Goal: Task Accomplishment & Management: Use online tool/utility

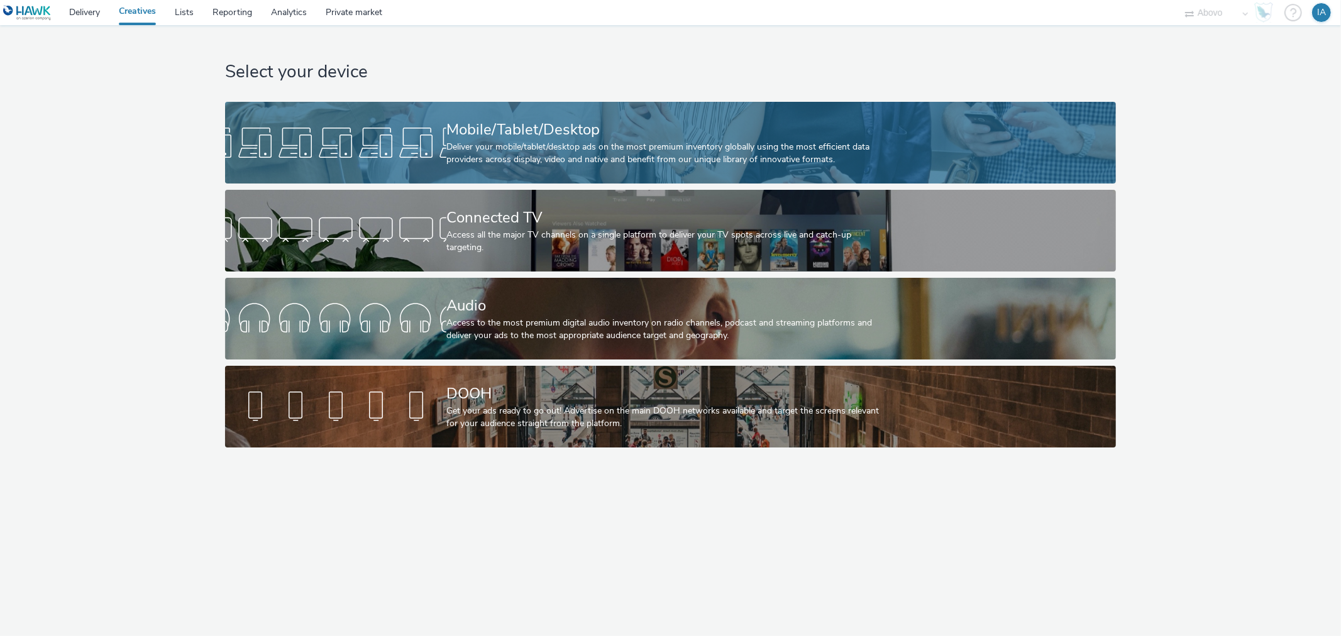
click at [517, 120] on div "Mobile/Tablet/Desktop" at bounding box center [667, 130] width 443 height 22
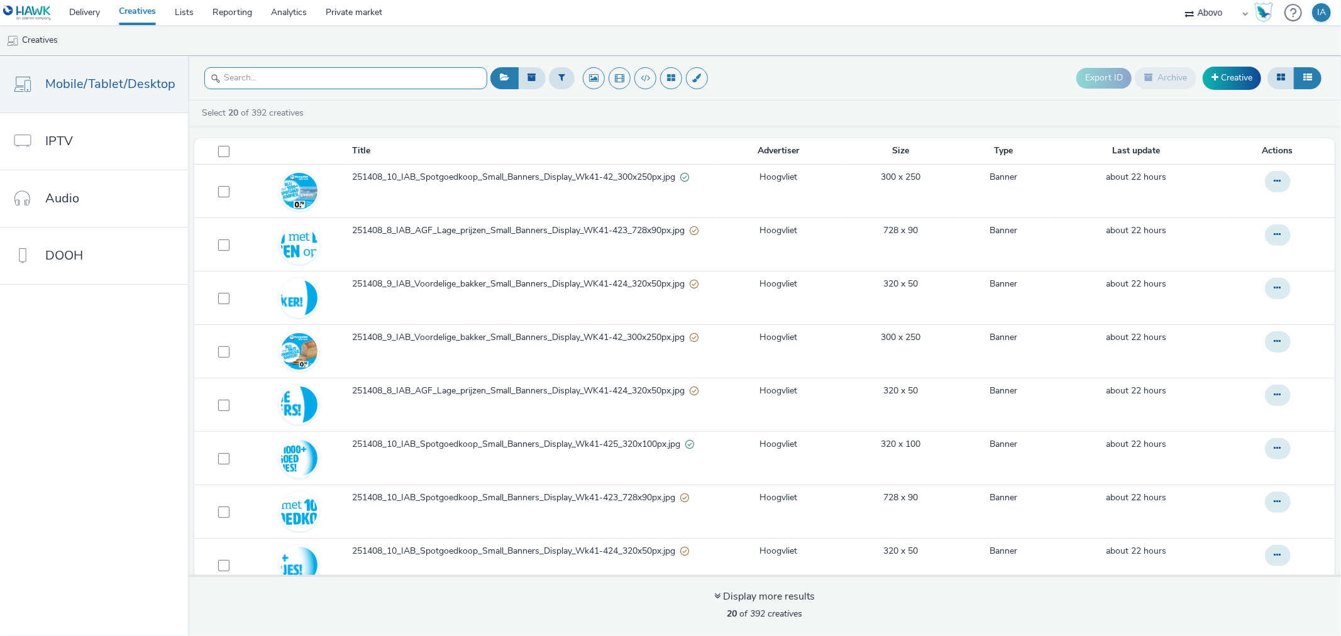
click at [326, 79] on input "text" at bounding box center [345, 78] width 283 height 22
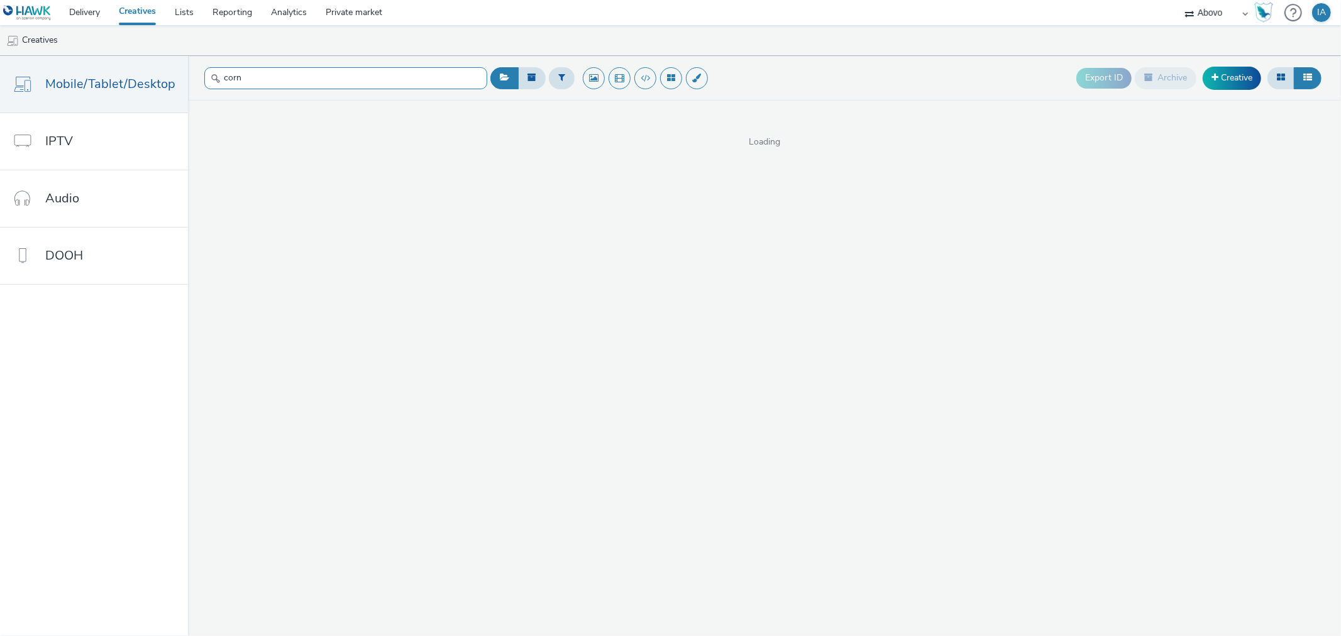
type input "corn"
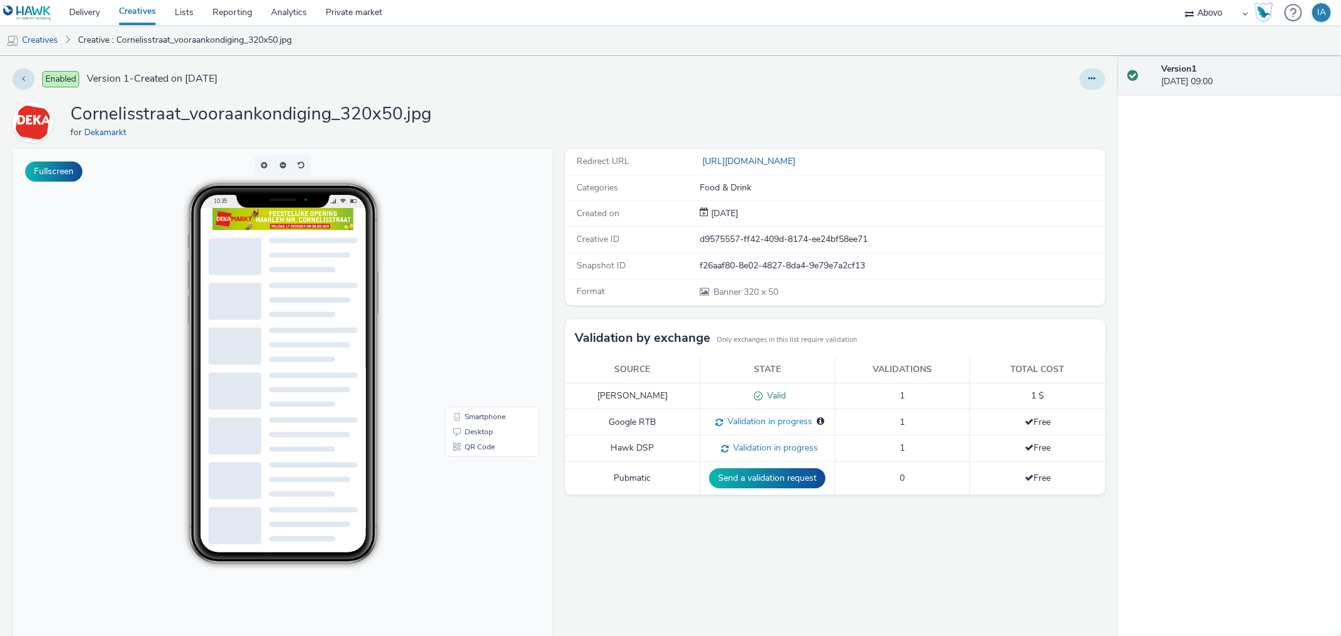
click at [1089, 80] on icon at bounding box center [1092, 78] width 7 height 9
click at [1020, 102] on icon at bounding box center [1026, 103] width 12 height 9
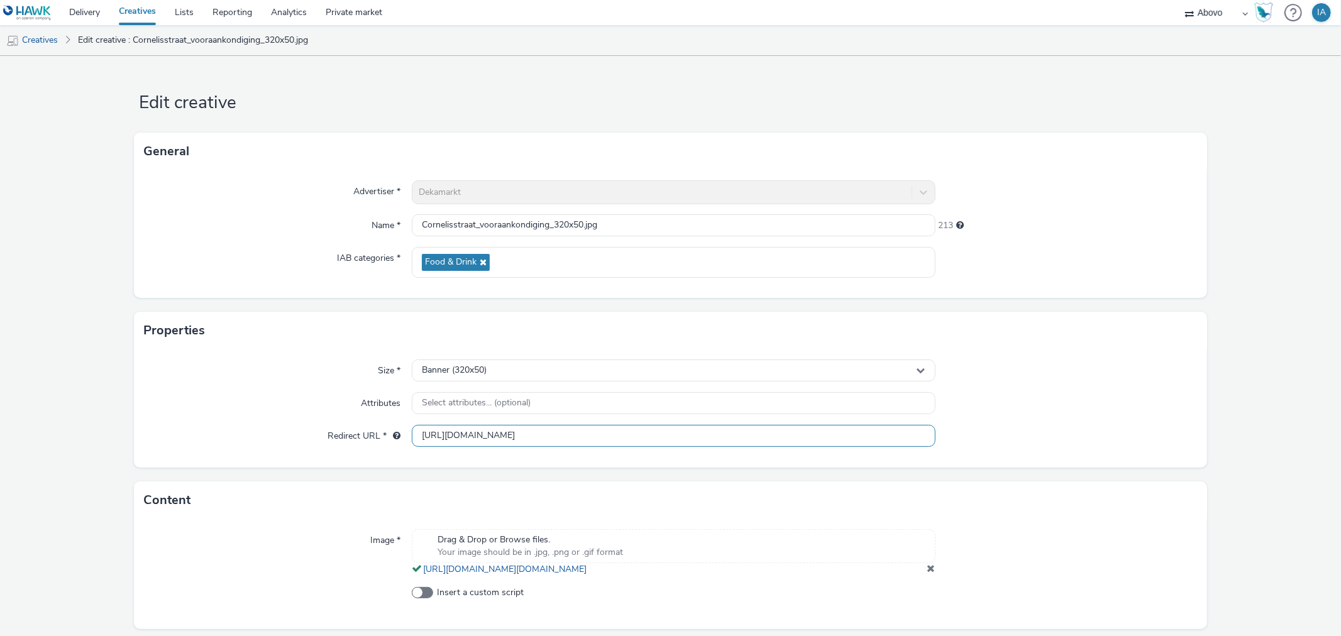
scroll to position [1, 0]
drag, startPoint x: 611, startPoint y: 435, endPoint x: 285, endPoint y: 446, distance: 325.9
click at [285, 446] on div "Redirect URL * [URL][DOMAIN_NAME]" at bounding box center [670, 436] width 1053 height 23
paste input "mr"
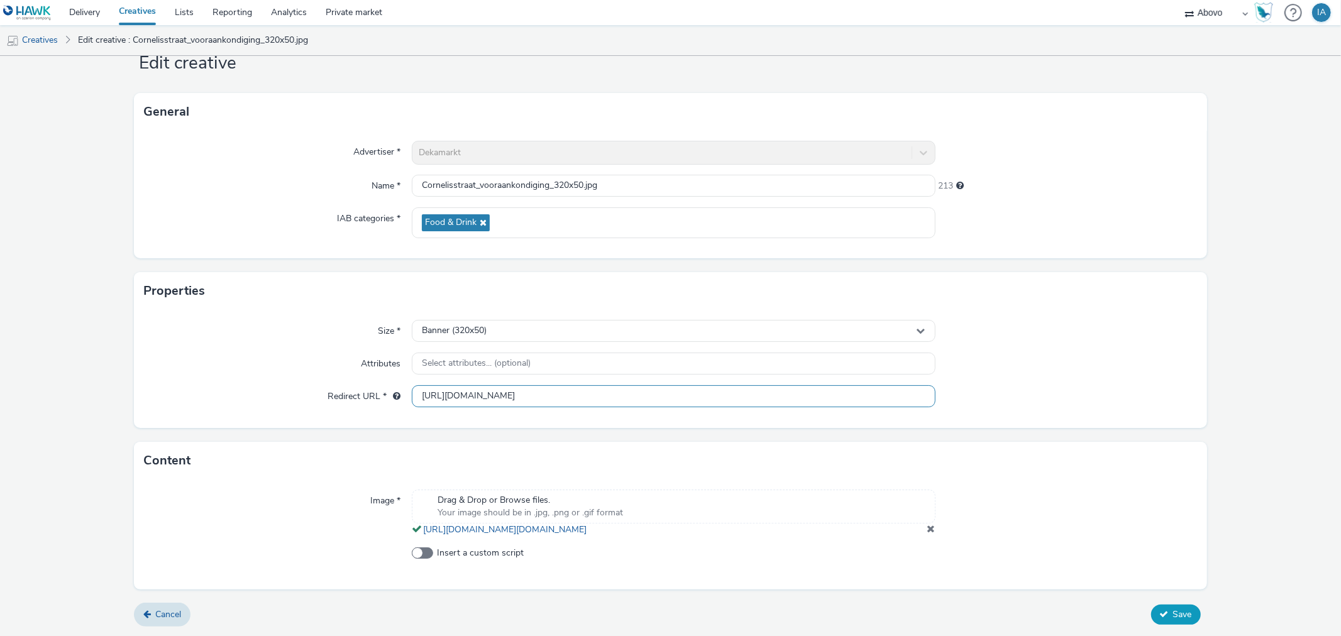
type input "[URL][DOMAIN_NAME]"
click at [1173, 611] on span "Save" at bounding box center [1182, 615] width 19 height 12
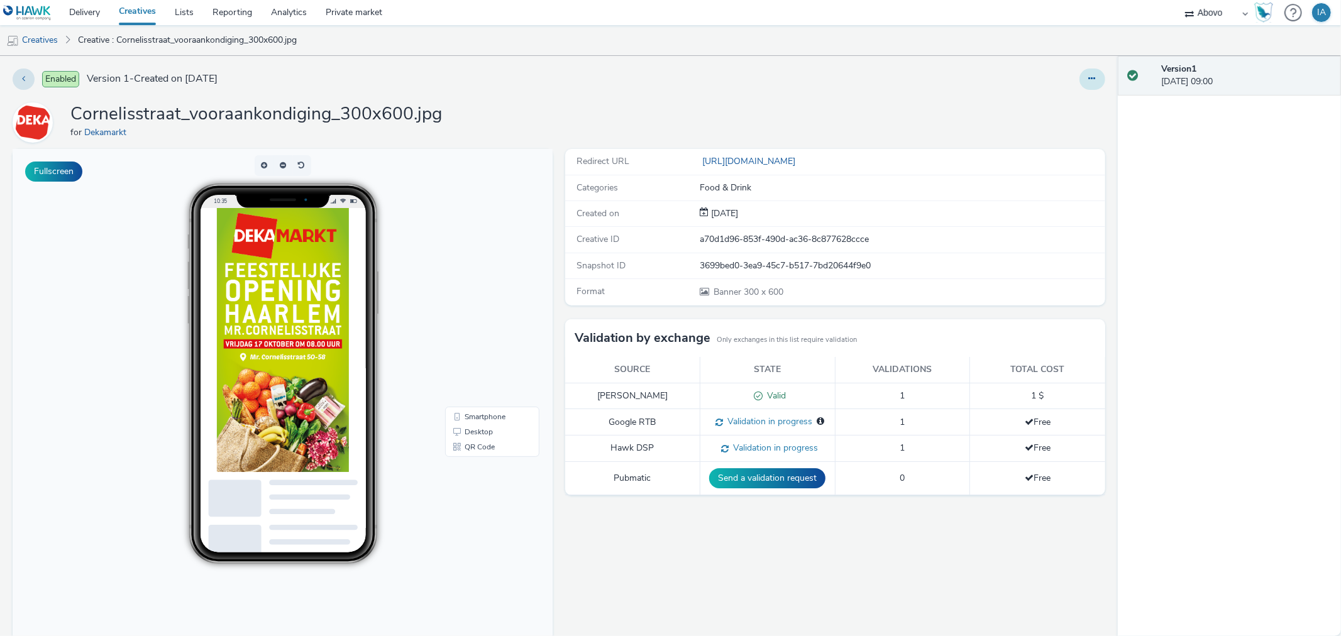
click at [1080, 77] on button at bounding box center [1093, 79] width 26 height 21
click at [1047, 101] on link "Edit" at bounding box center [1058, 104] width 94 height 25
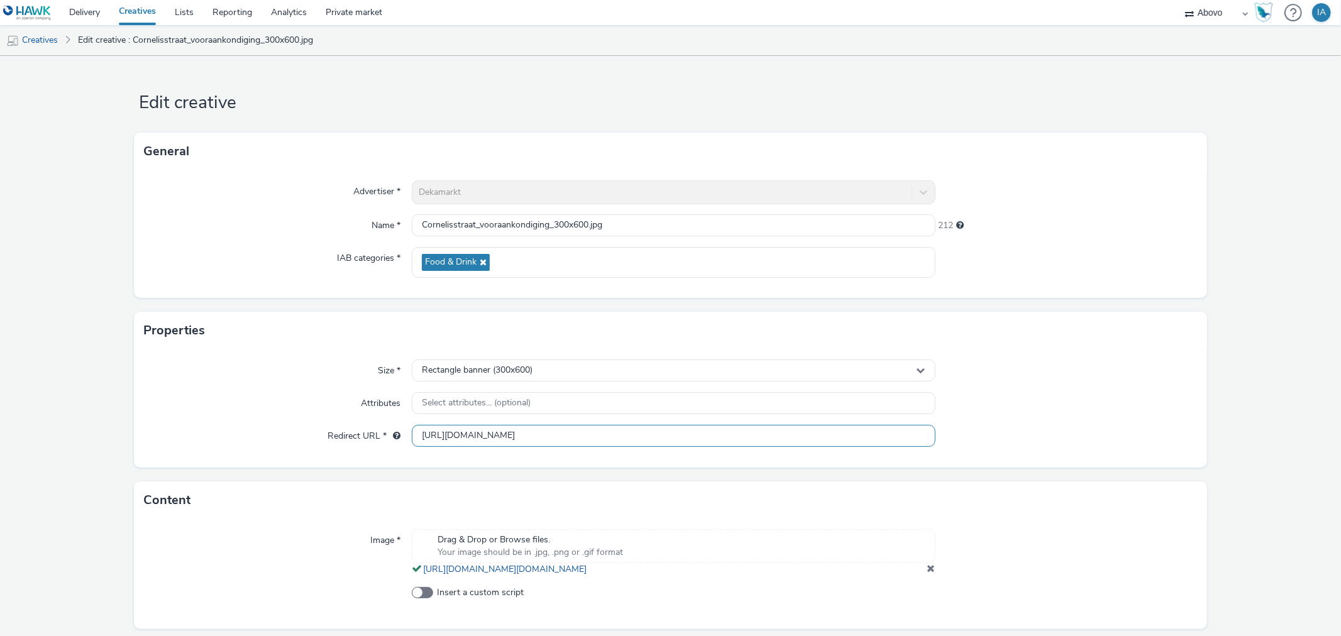
drag, startPoint x: 519, startPoint y: 435, endPoint x: 358, endPoint y: 436, distance: 161.0
click at [358, 436] on div "Redirect URL * [URL][DOMAIN_NAME]" at bounding box center [670, 436] width 1053 height 23
paste input "mr"
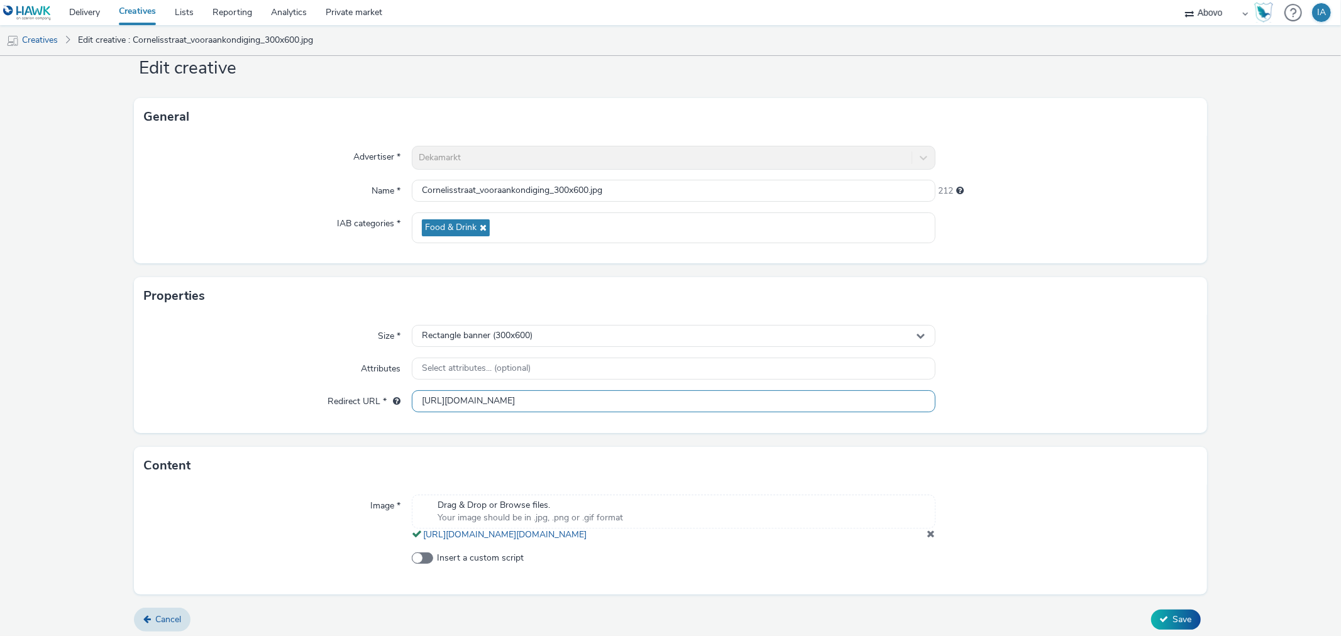
scroll to position [52, 0]
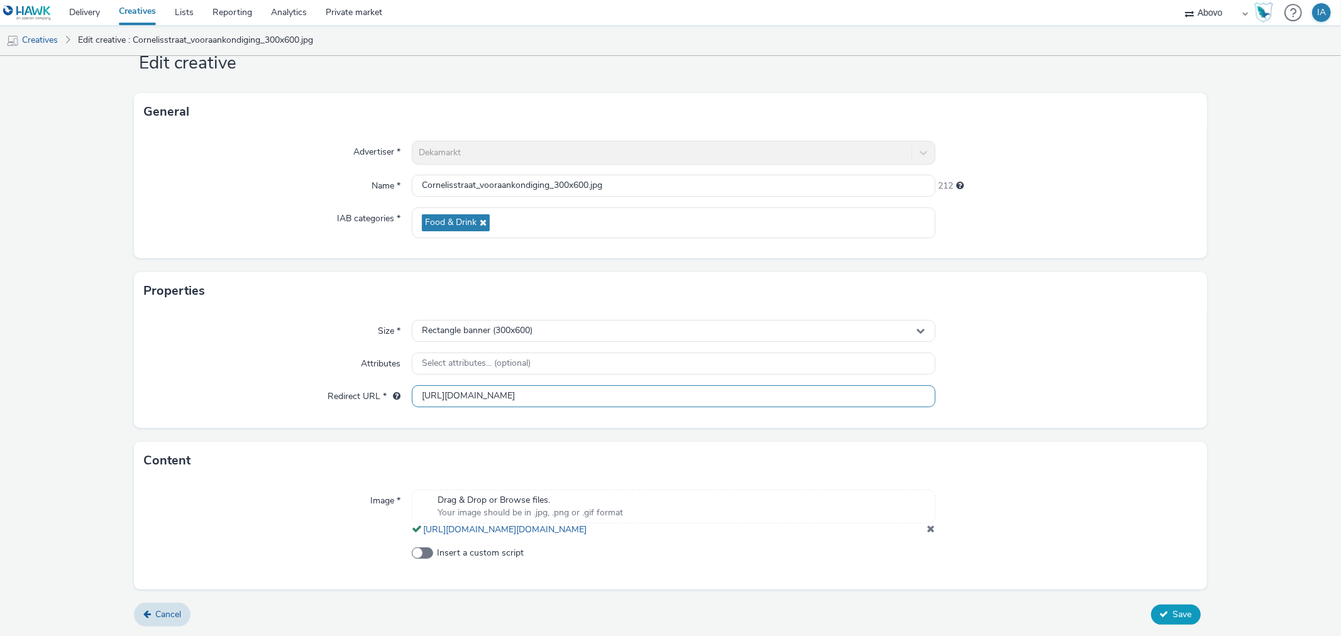
type input "[URL][DOMAIN_NAME]"
drag, startPoint x: 1166, startPoint y: 614, endPoint x: 1097, endPoint y: 456, distance: 172.3
click at [1173, 613] on span "Save" at bounding box center [1182, 615] width 19 height 12
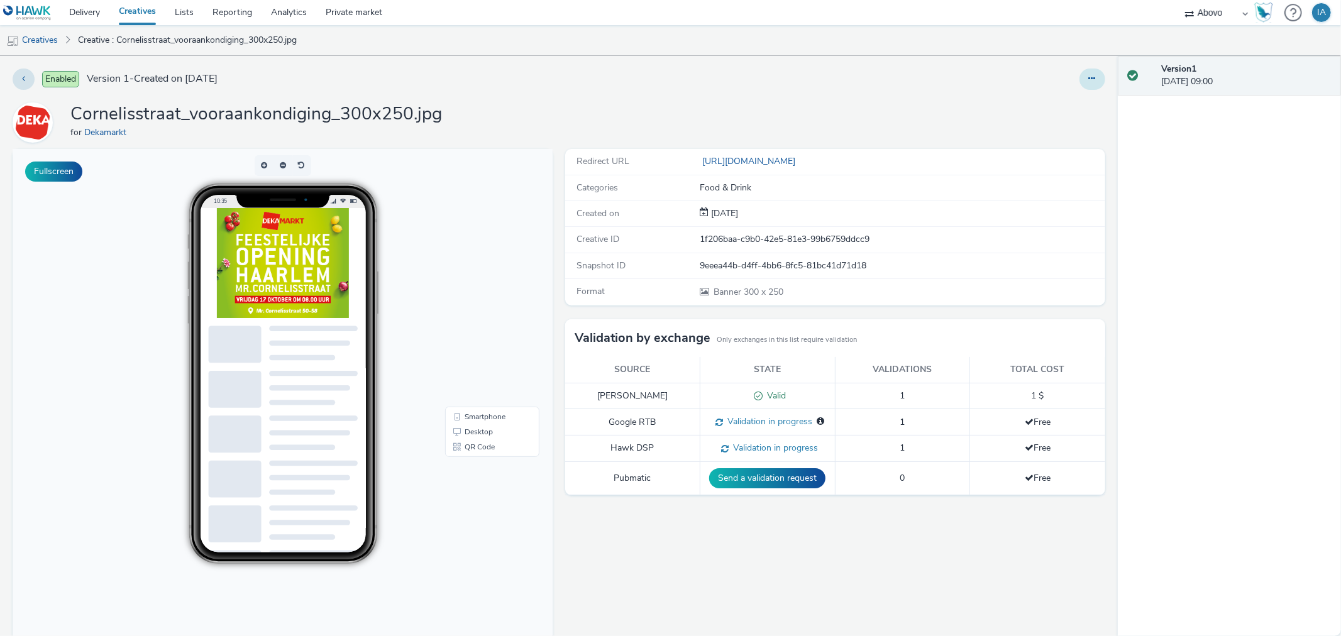
click at [1089, 80] on icon at bounding box center [1092, 78] width 7 height 9
click at [1063, 102] on link "Edit" at bounding box center [1058, 104] width 94 height 25
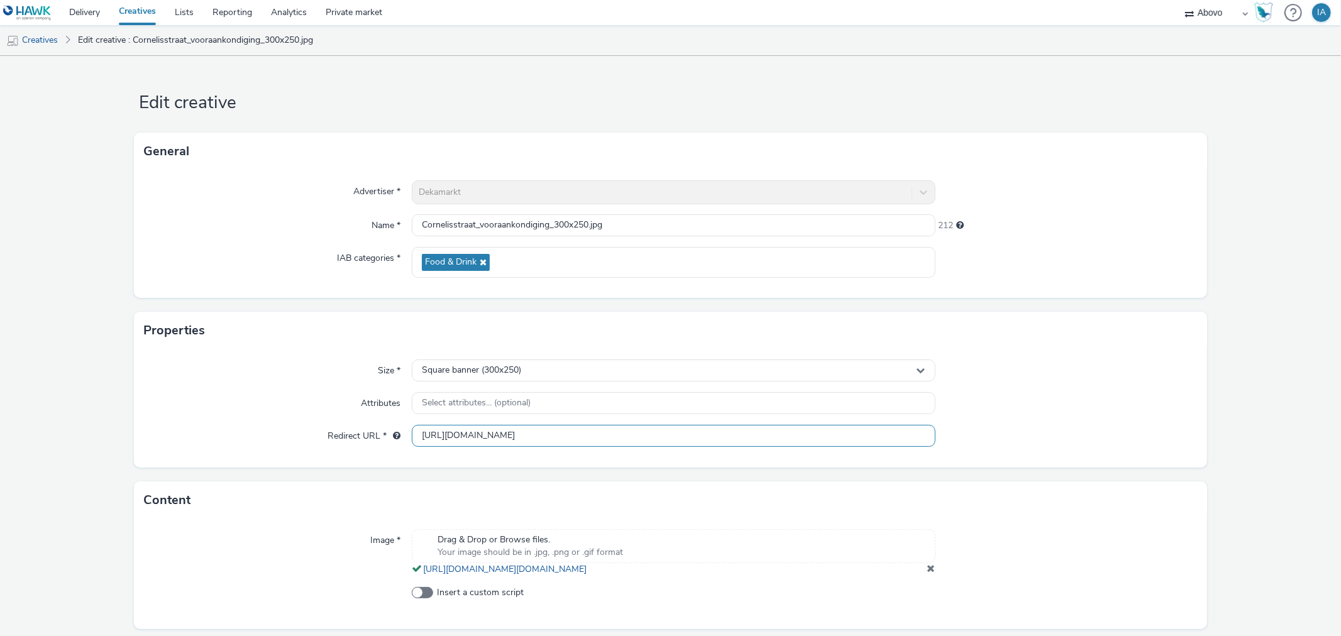
drag, startPoint x: 612, startPoint y: 435, endPoint x: 367, endPoint y: 437, distance: 244.6
click at [367, 437] on div "Redirect URL * [URL][DOMAIN_NAME]" at bounding box center [670, 436] width 1053 height 23
paste input "mr"
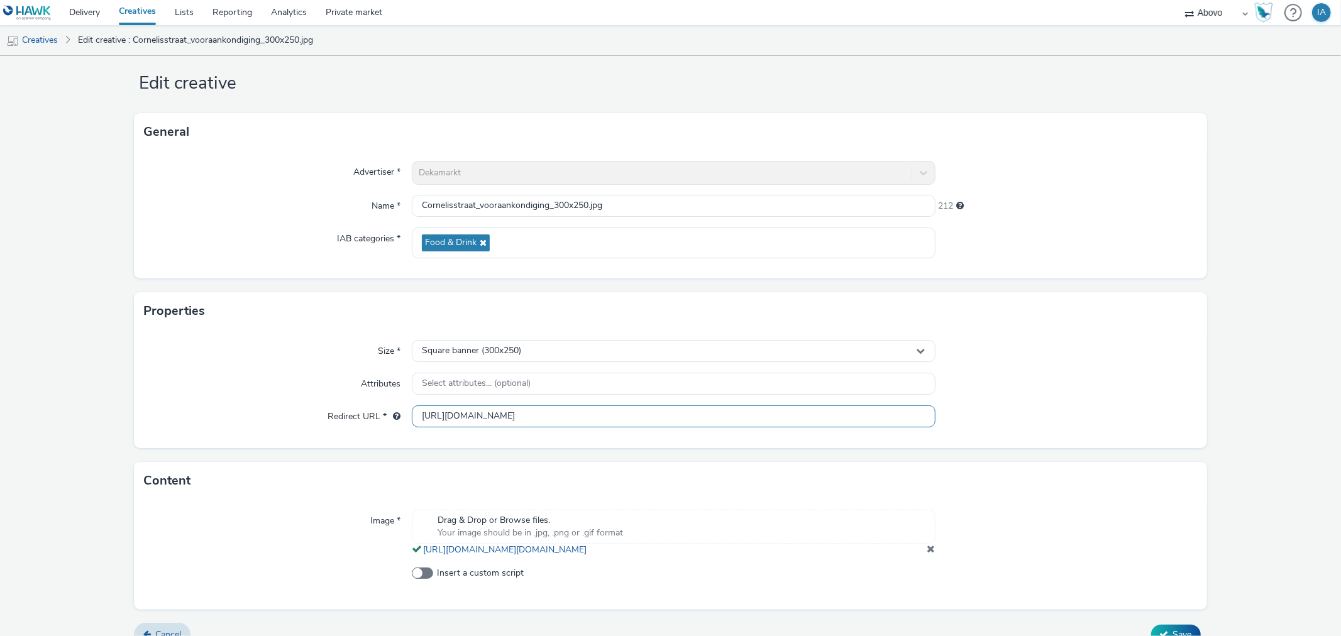
scroll to position [52, 0]
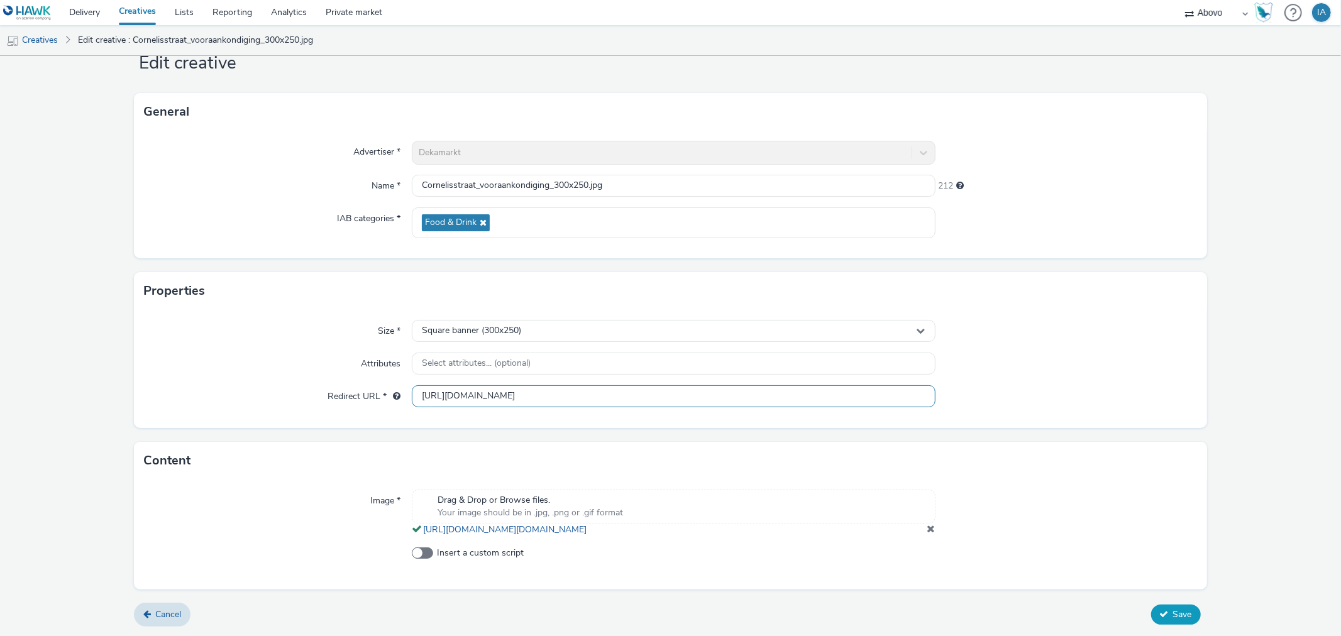
type input "[URL][DOMAIN_NAME]"
click at [1173, 611] on span "Save" at bounding box center [1182, 615] width 19 height 12
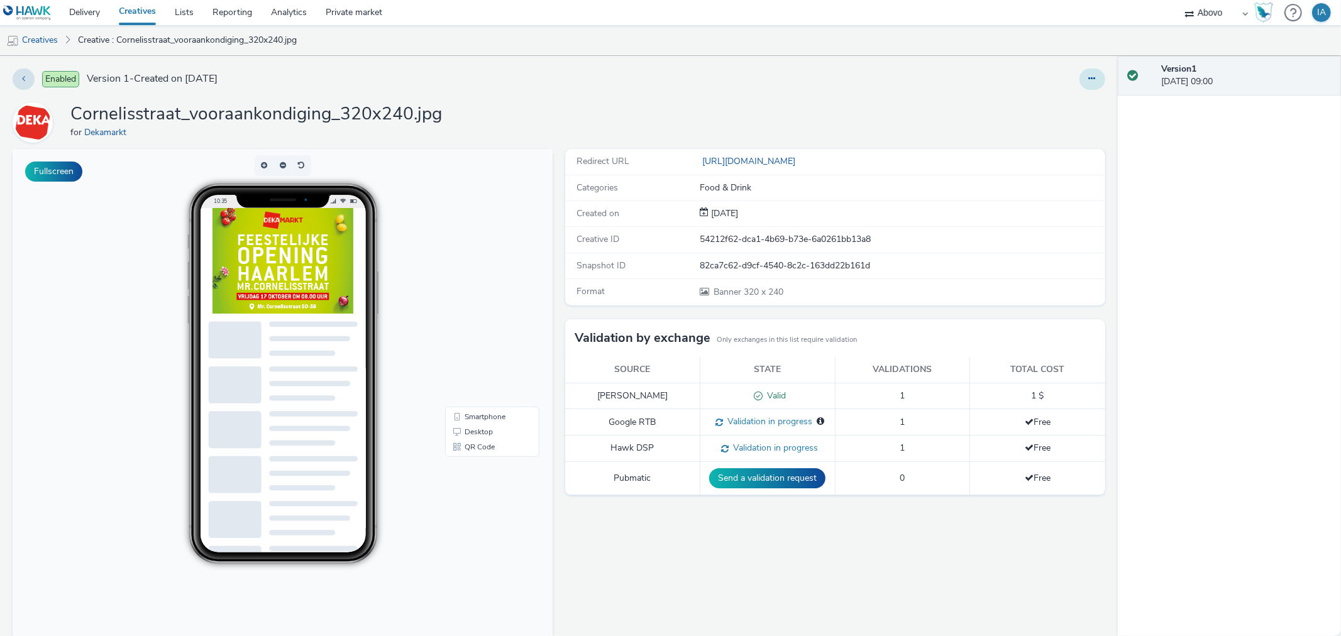
click at [1091, 74] on button at bounding box center [1093, 79] width 26 height 21
click at [1036, 99] on link "Edit" at bounding box center [1058, 104] width 94 height 25
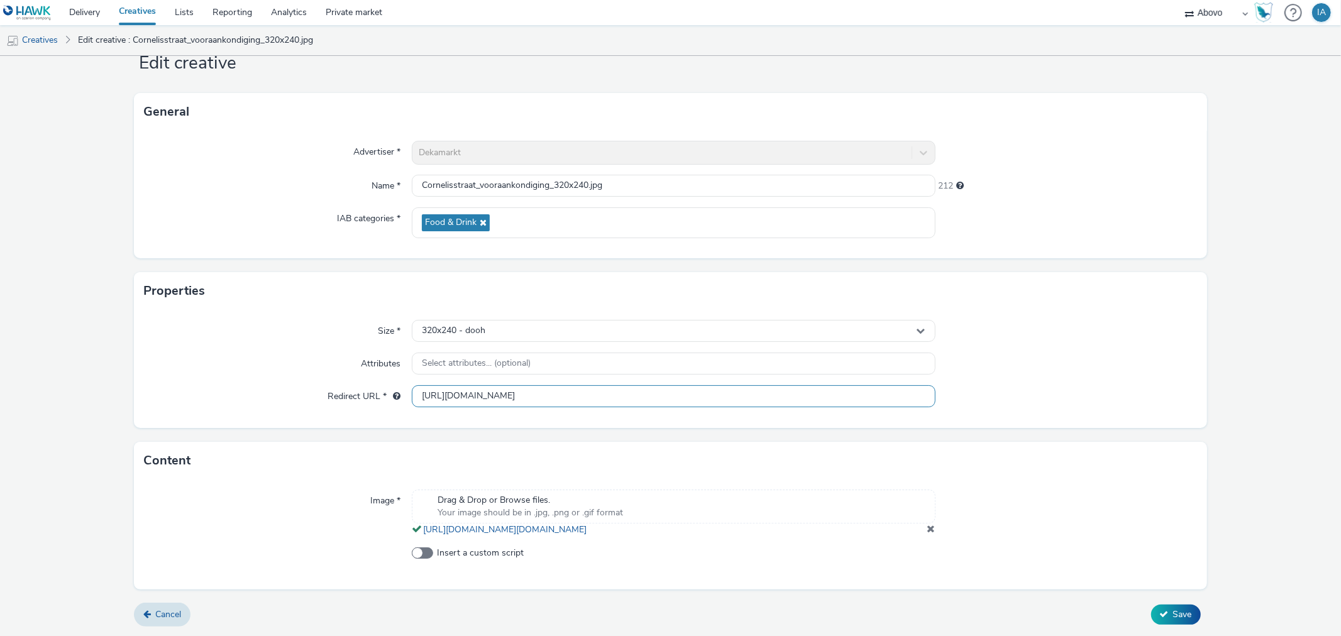
scroll to position [1, 0]
drag, startPoint x: 611, startPoint y: 382, endPoint x: 374, endPoint y: 392, distance: 237.9
click at [367, 395] on div "Redirect URL * https://www.dekamarkt.nl/haarlem-cornelisstraat?utm_source=displ…" at bounding box center [670, 396] width 1053 height 23
paste input "mr"
type input "[URL][DOMAIN_NAME]"
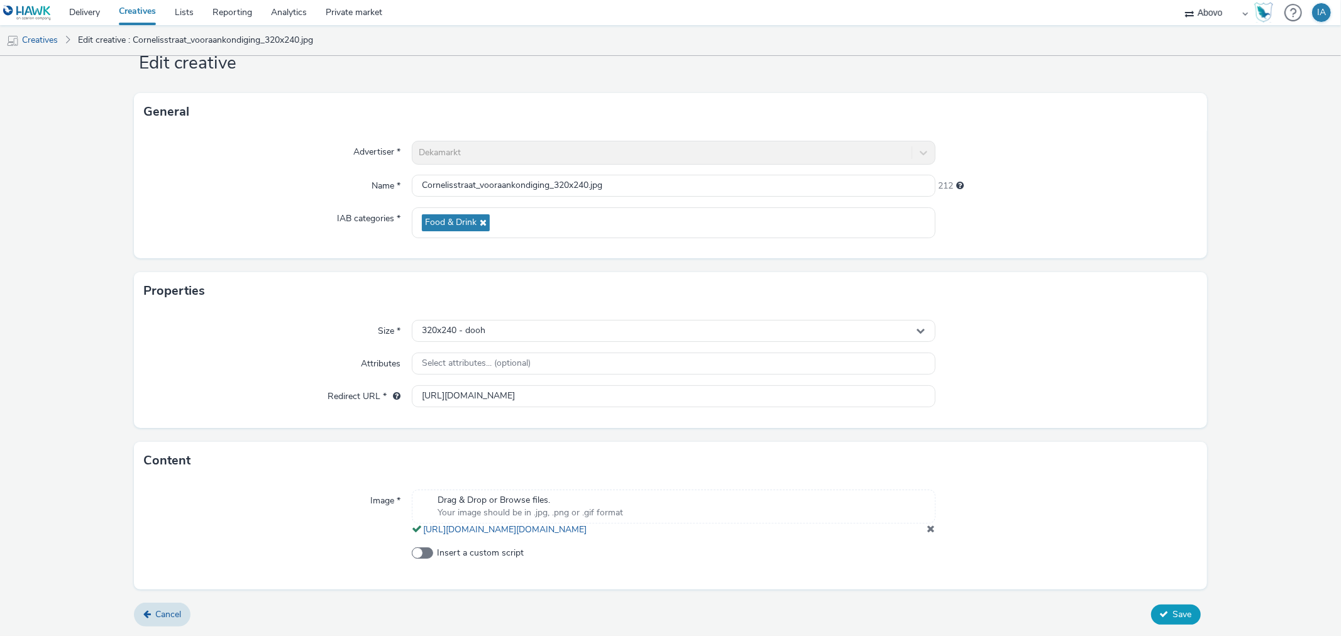
click at [1173, 612] on span "Save" at bounding box center [1182, 615] width 19 height 12
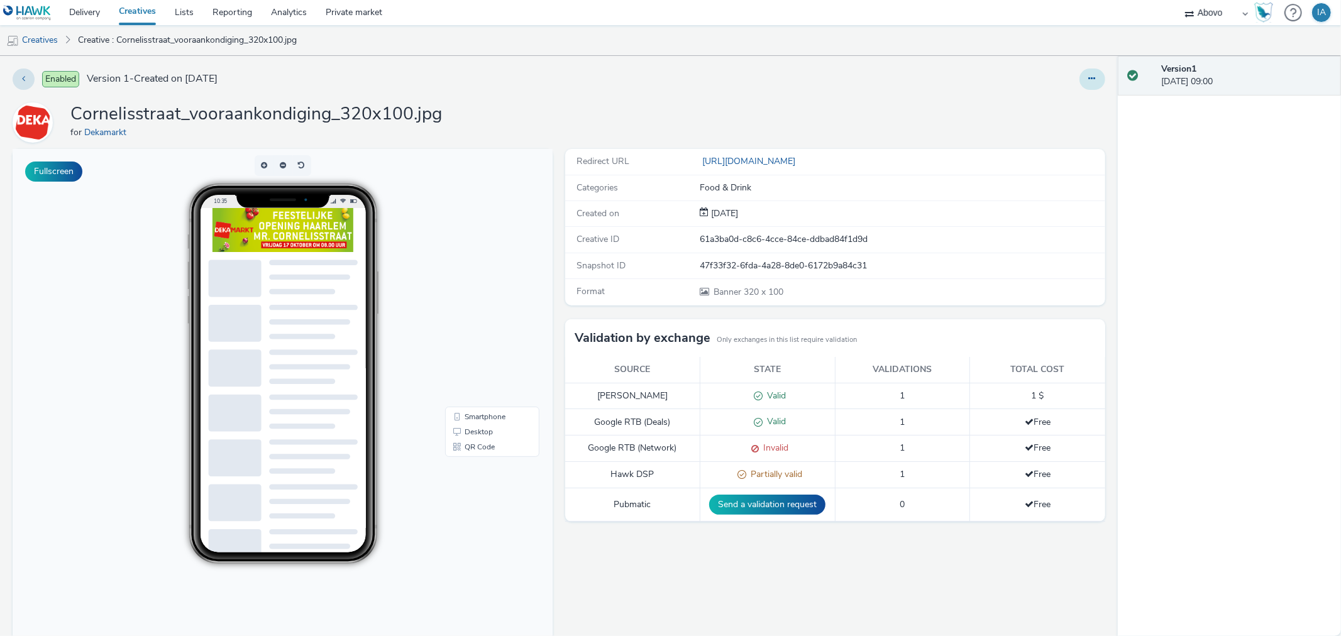
click at [1089, 82] on icon at bounding box center [1092, 78] width 7 height 9
click at [762, 118] on div "Cornelisstraat_vooraankondiging_320x100.jpg for Dekamarkt" at bounding box center [559, 122] width 1093 height 40
click at [800, 160] on link "[URL][DOMAIN_NAME]" at bounding box center [750, 161] width 101 height 12
click at [1089, 79] on icon at bounding box center [1092, 78] width 7 height 9
click at [1026, 114] on link "Edit" at bounding box center [1058, 104] width 94 height 25
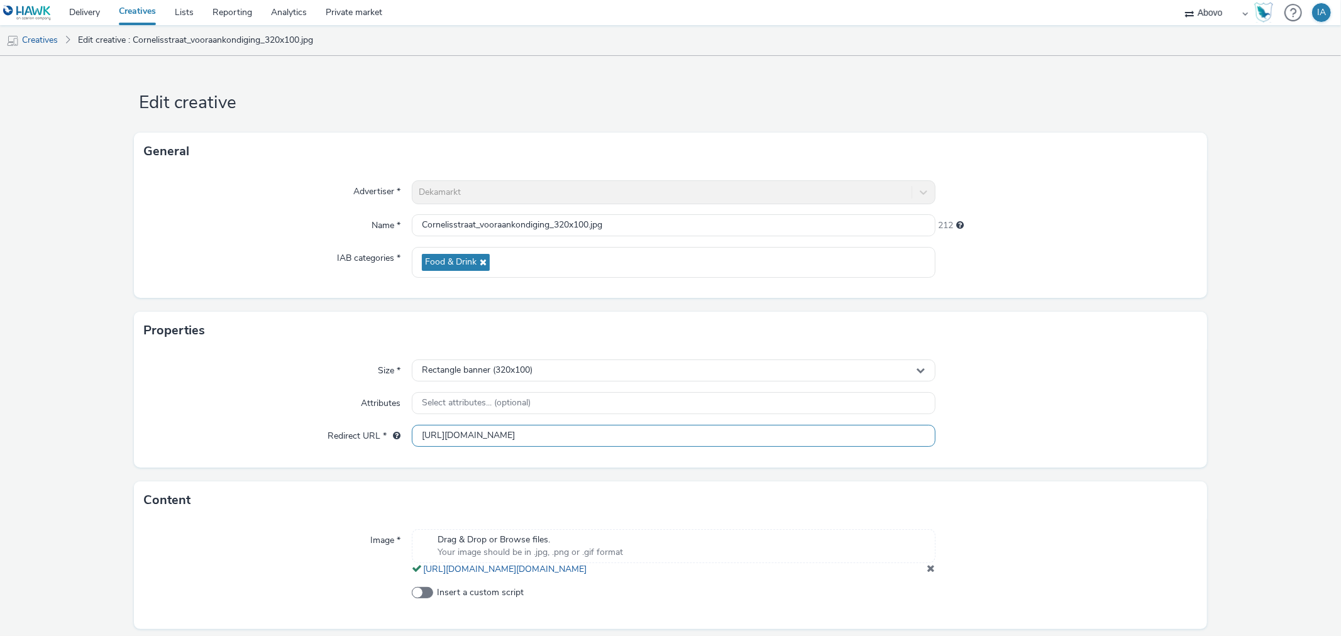
click at [560, 439] on input "[URL][DOMAIN_NAME]" at bounding box center [673, 436] width 523 height 22
drag, startPoint x: 611, startPoint y: 435, endPoint x: 345, endPoint y: 451, distance: 266.4
click at [345, 451] on div "Size * Rectangle banner (320x100) Attributes Select attributes... (optional) Re…" at bounding box center [670, 409] width 1073 height 118
paste input "mr"
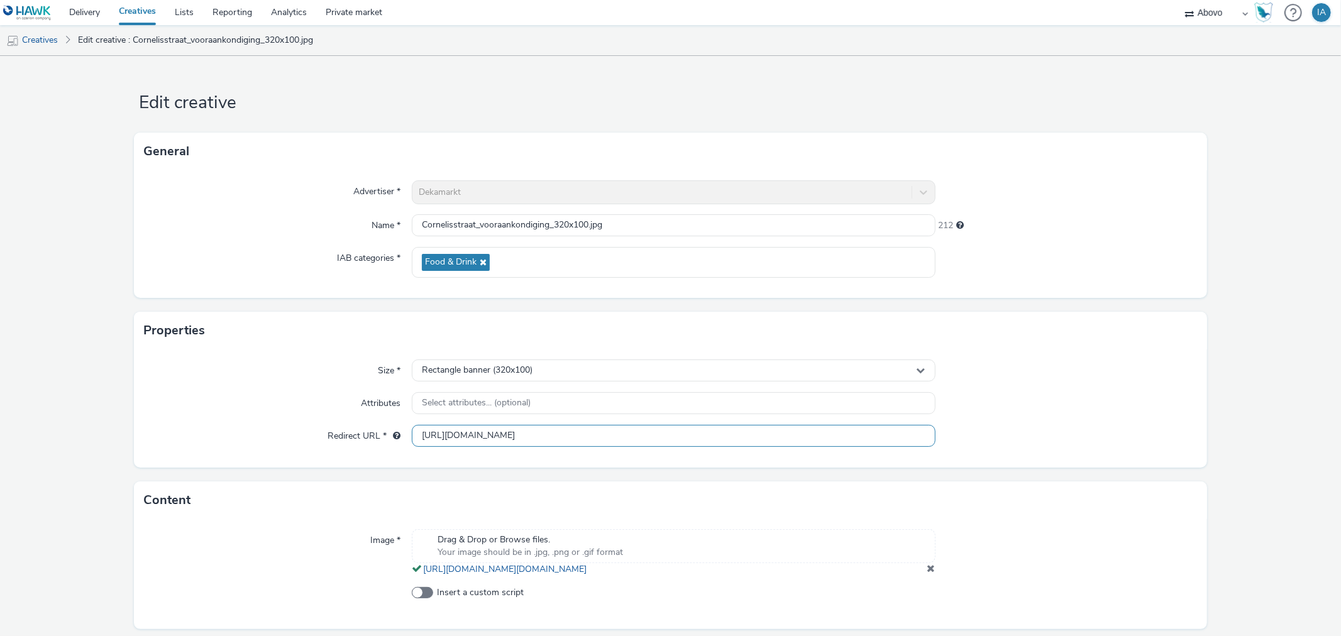
type input "[URL][DOMAIN_NAME]"
click at [1147, 360] on div at bounding box center [1067, 371] width 262 height 23
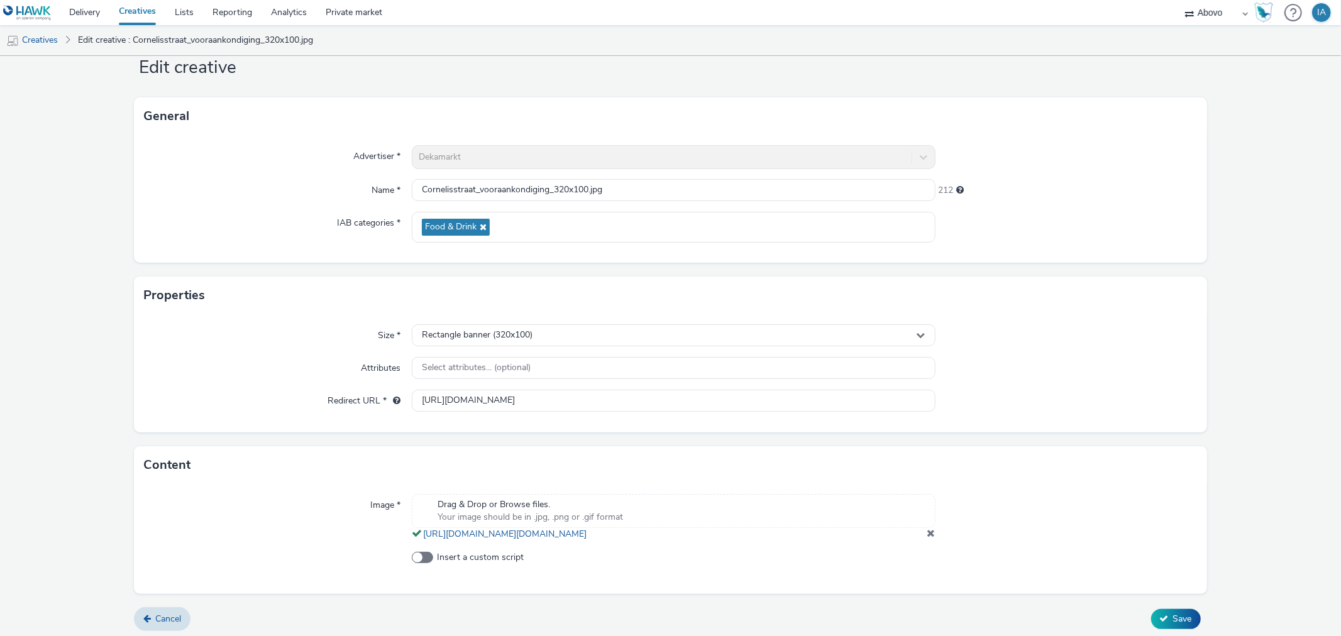
scroll to position [52, 0]
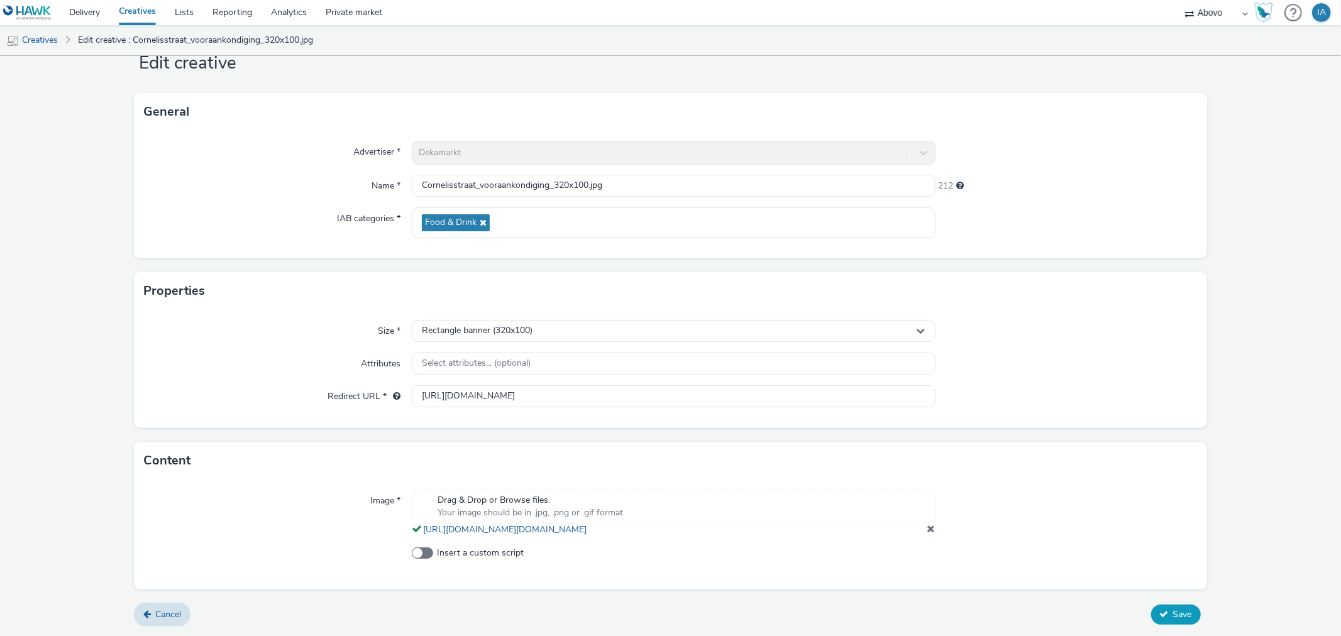
click at [1173, 614] on span "Save" at bounding box center [1182, 615] width 19 height 12
